Goal: Information Seeking & Learning: Learn about a topic

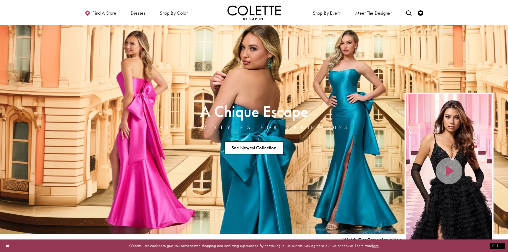
click at [253, 150] on link "See Newest Collection" at bounding box center [254, 147] width 59 height 13
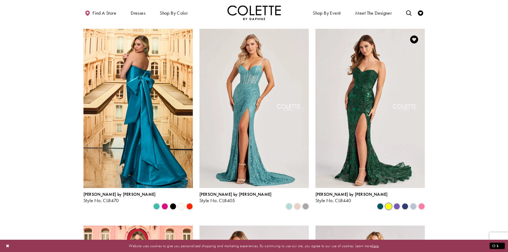
click at [388, 203] on span "Product List" at bounding box center [388, 206] width 6 height 6
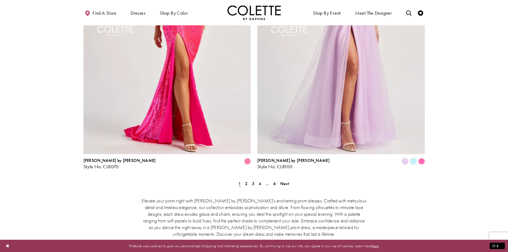
scroll to position [1040, 0]
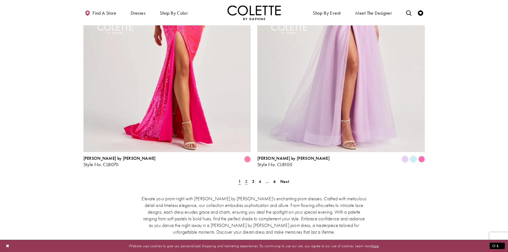
click at [248, 178] on link "2" at bounding box center [247, 182] width 6 height 8
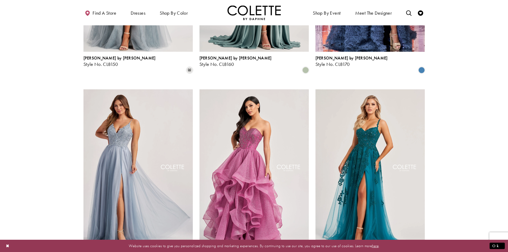
scroll to position [510, 0]
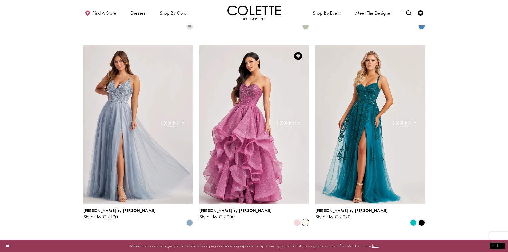
click at [306, 220] on span "Product List" at bounding box center [305, 223] width 6 height 6
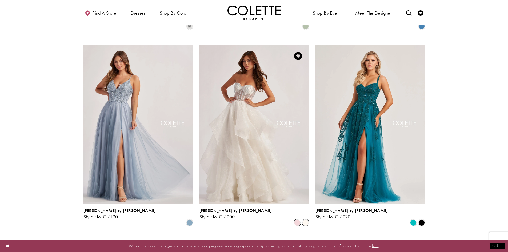
click at [299, 220] on span "Product List" at bounding box center [297, 223] width 6 height 6
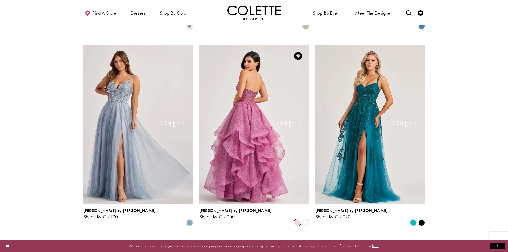
click at [255, 160] on img "Visit Colette by Daphne Style No. CL8200 Page" at bounding box center [254, 124] width 109 height 159
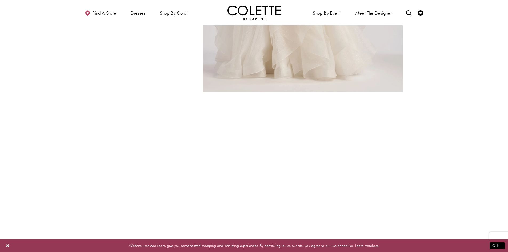
scroll to position [907, 0]
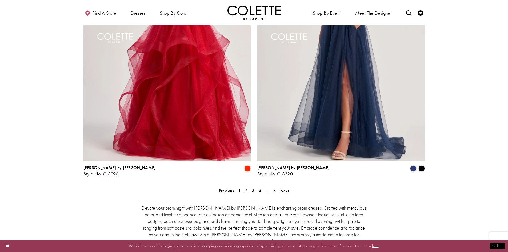
scroll to position [1044, 0]
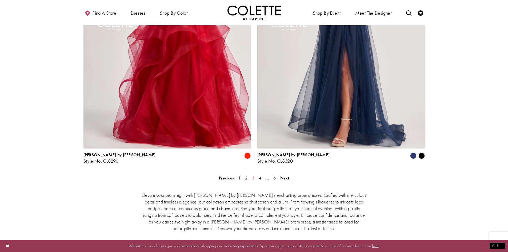
click at [253, 175] on span "3" at bounding box center [253, 178] width 2 height 6
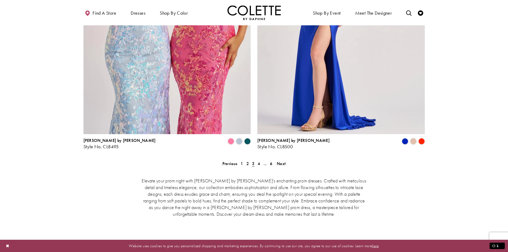
scroll to position [1070, 0]
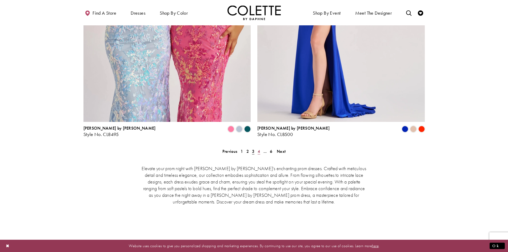
click at [260, 147] on link "4" at bounding box center [259, 151] width 6 height 8
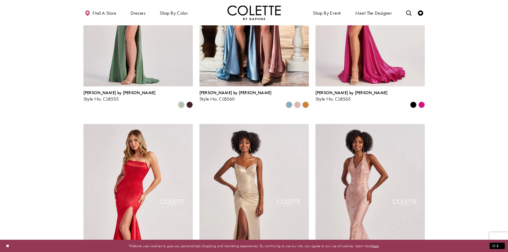
scroll to position [697, 0]
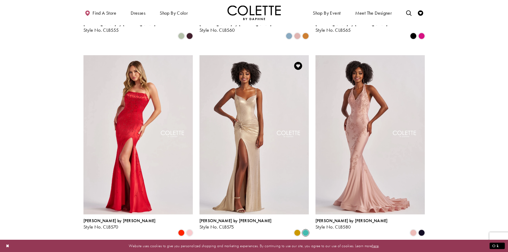
click at [307, 230] on span "Product List" at bounding box center [305, 233] width 6 height 6
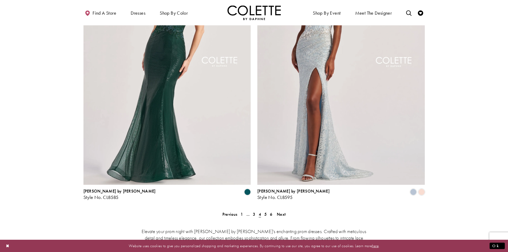
scroll to position [1017, 0]
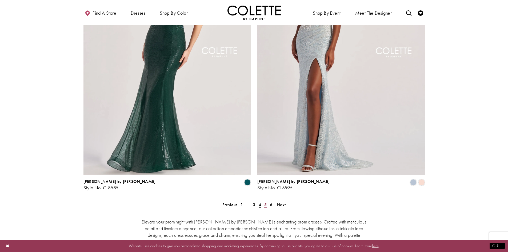
click at [265, 202] on span "5" at bounding box center [265, 205] width 2 height 6
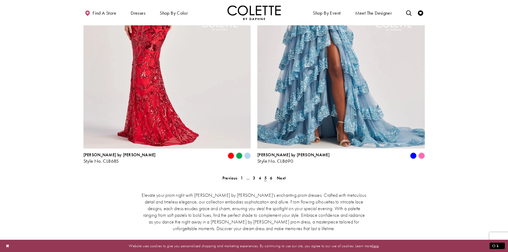
scroll to position [1097, 0]
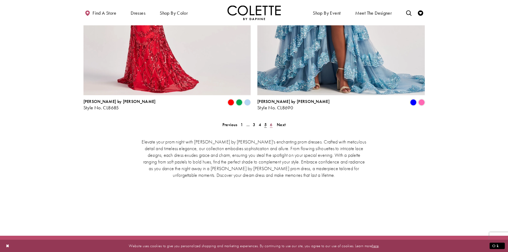
click at [272, 122] on span "6" at bounding box center [271, 125] width 2 height 6
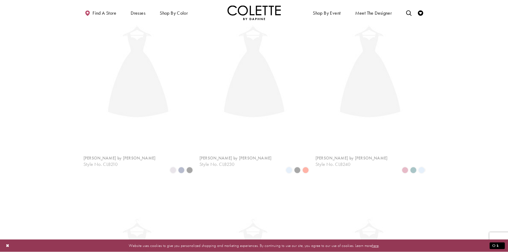
scroll to position [137, 0]
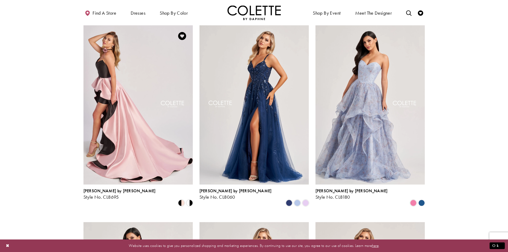
click at [161, 146] on img "Visit Colette by Daphne Style No. CL8695 Page" at bounding box center [137, 104] width 109 height 159
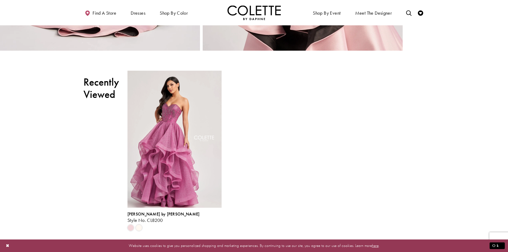
scroll to position [987, 0]
